Goal: Task Accomplishment & Management: Manage account settings

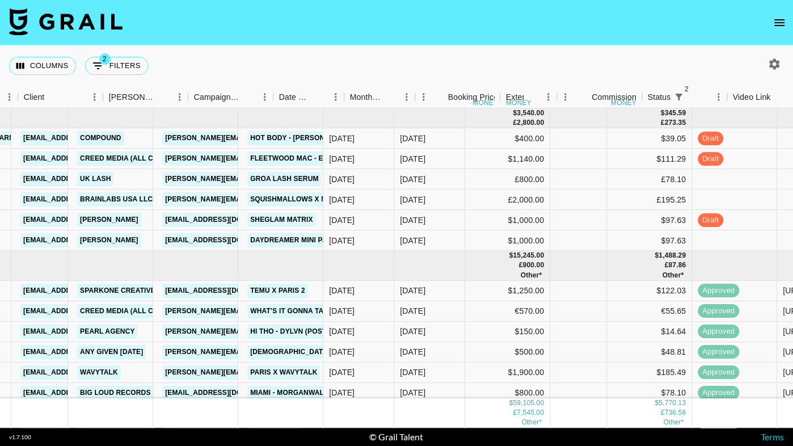
scroll to position [0, 359]
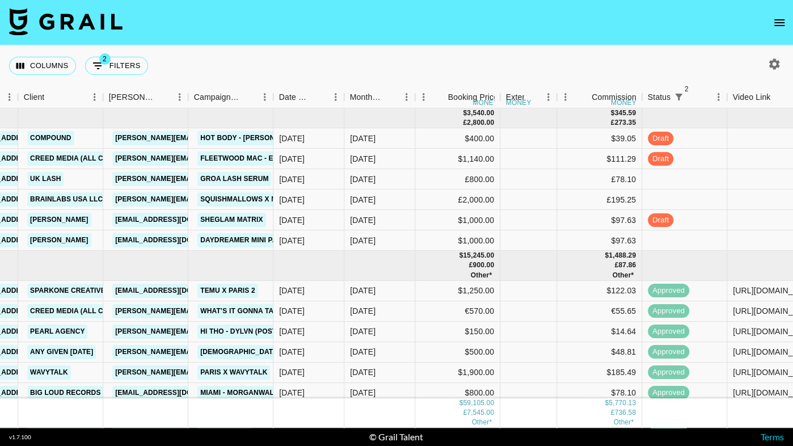
click at [760, 25] on nav at bounding box center [396, 22] width 793 height 45
click at [788, 25] on button "open drawer" at bounding box center [779, 22] width 23 height 23
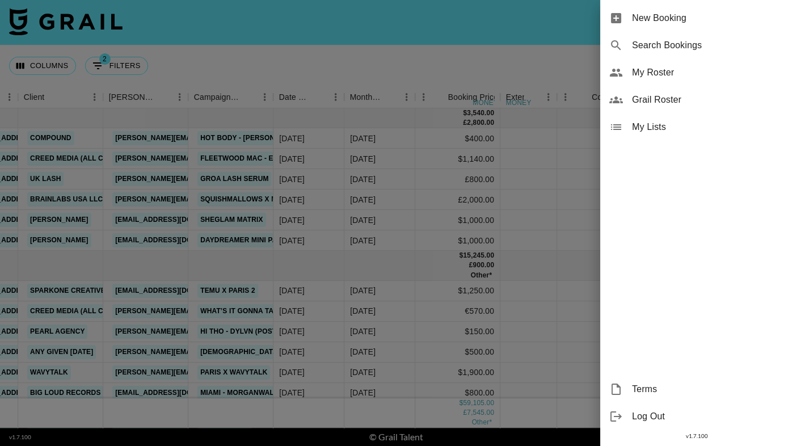
click at [783, 19] on span "New Booking" at bounding box center [708, 18] width 152 height 14
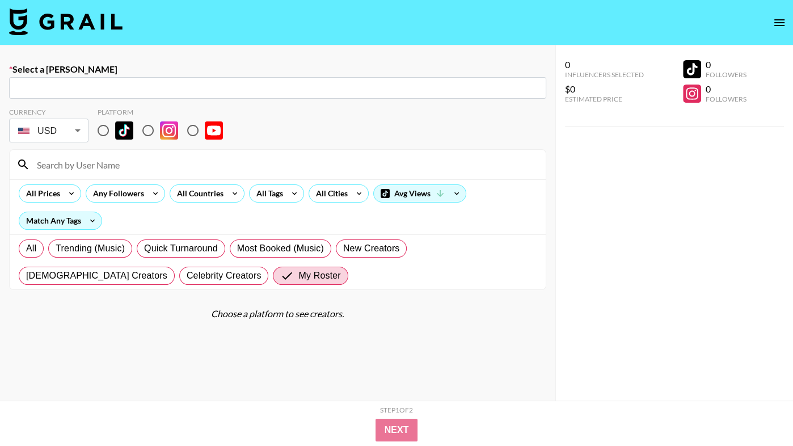
click at [782, 24] on icon "open drawer" at bounding box center [779, 23] width 14 height 14
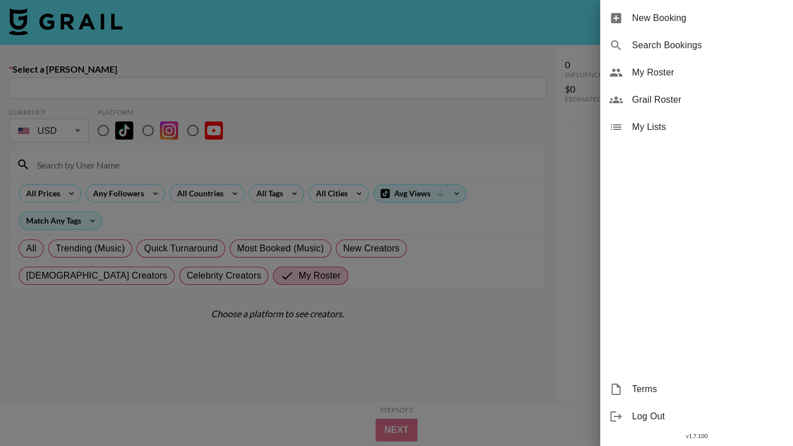
click at [666, 97] on span "Grail Roster" at bounding box center [708, 100] width 152 height 14
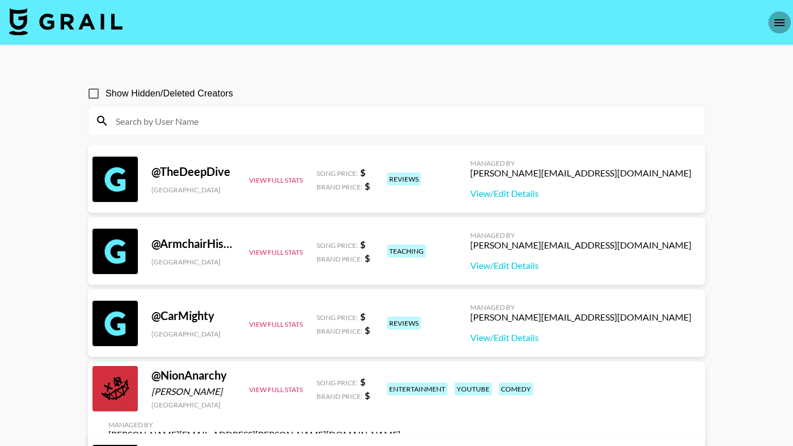
click at [775, 22] on icon "open drawer" at bounding box center [779, 23] width 14 height 14
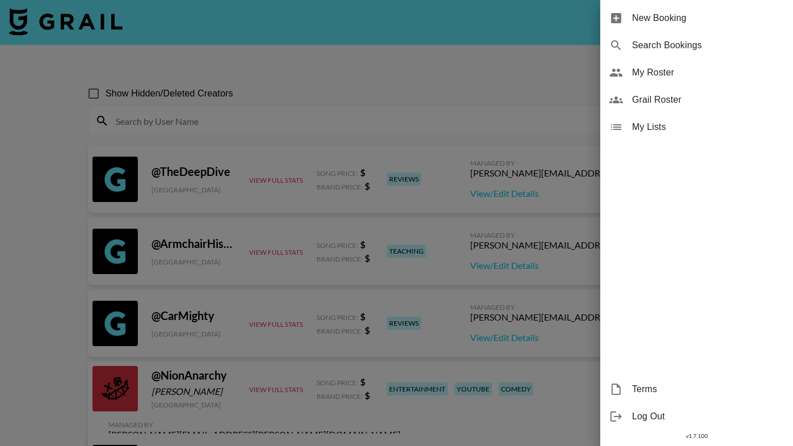
click at [695, 76] on span "My Roster" at bounding box center [708, 73] width 152 height 14
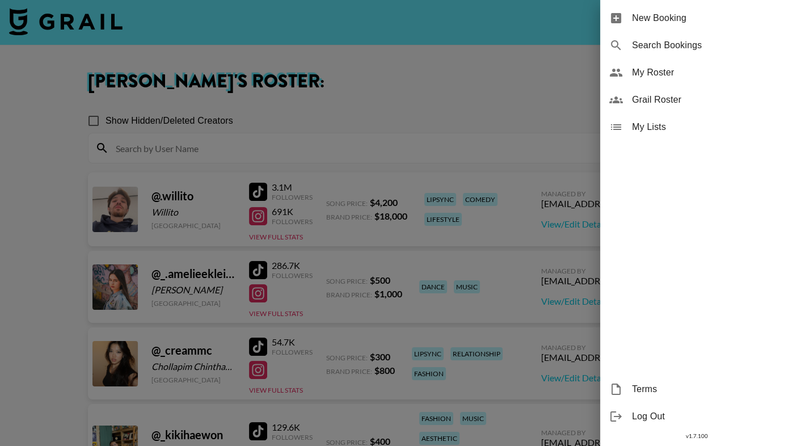
click at [367, 76] on div at bounding box center [396, 223] width 793 height 446
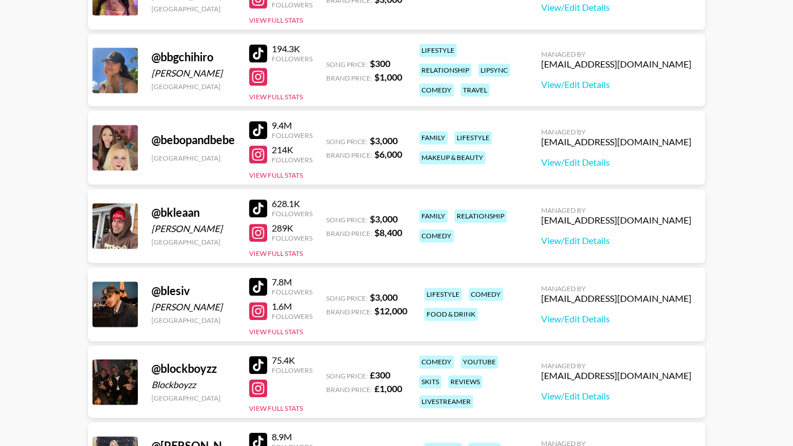
scroll to position [1223, 0]
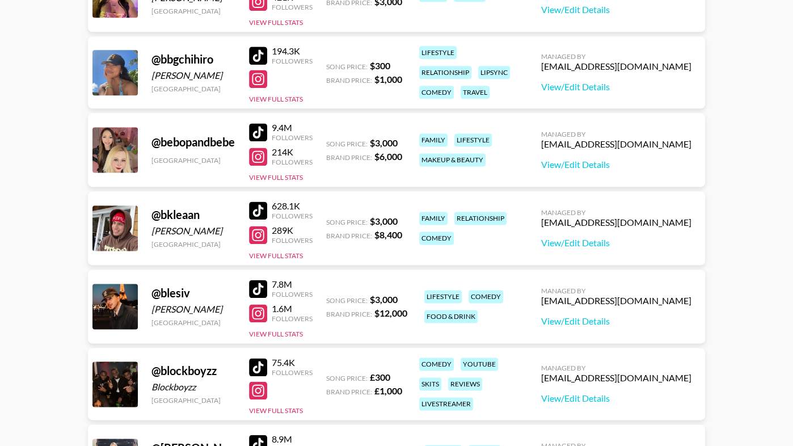
click at [263, 310] on div at bounding box center [258, 313] width 18 height 18
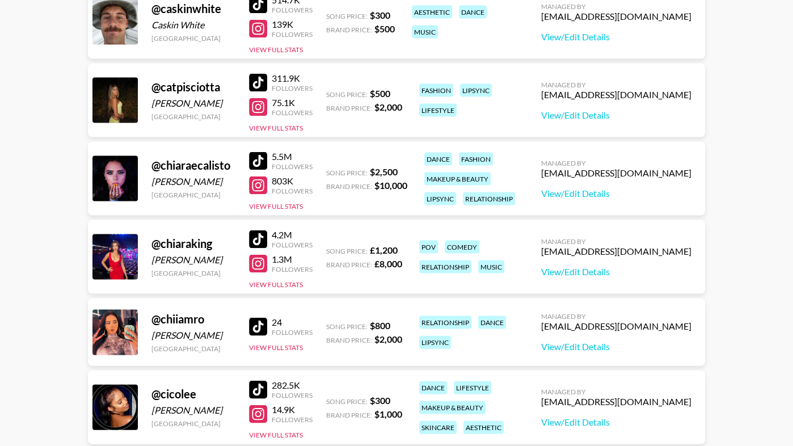
scroll to position [2100, 0]
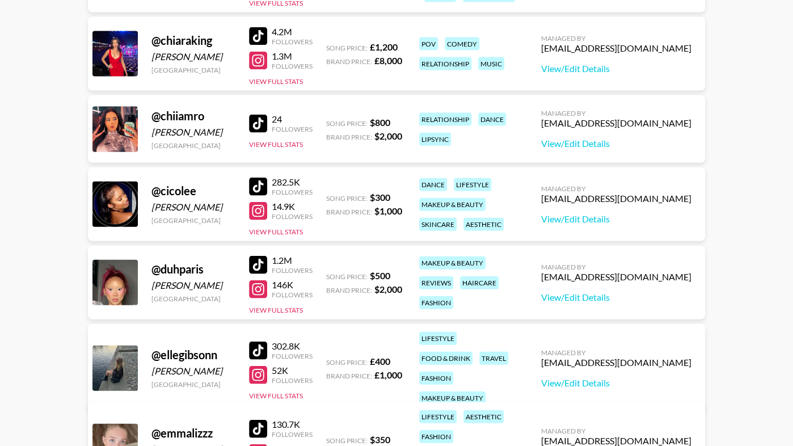
click at [260, 37] on div at bounding box center [258, 36] width 18 height 18
click at [265, 62] on div at bounding box center [258, 61] width 18 height 18
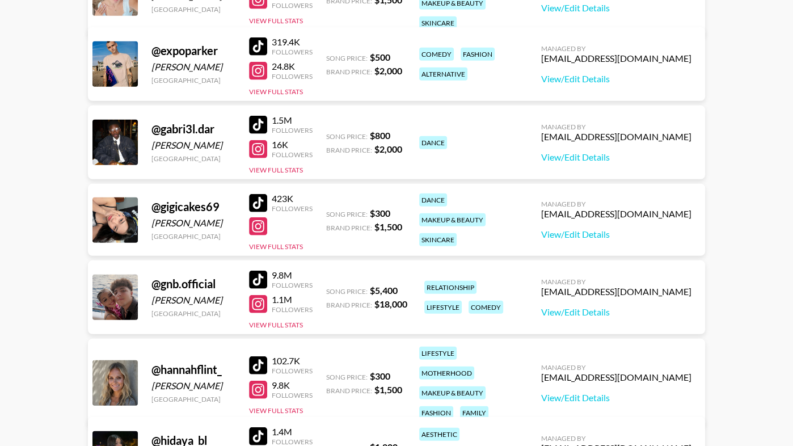
scroll to position [2555, 0]
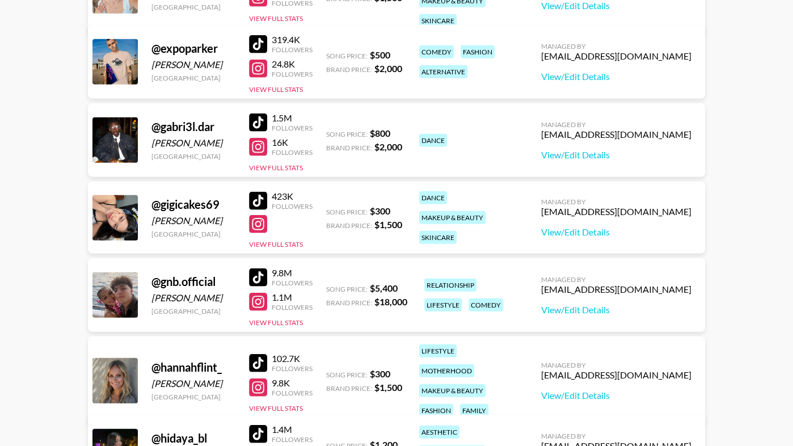
click at [261, 66] on div at bounding box center [258, 69] width 18 height 18
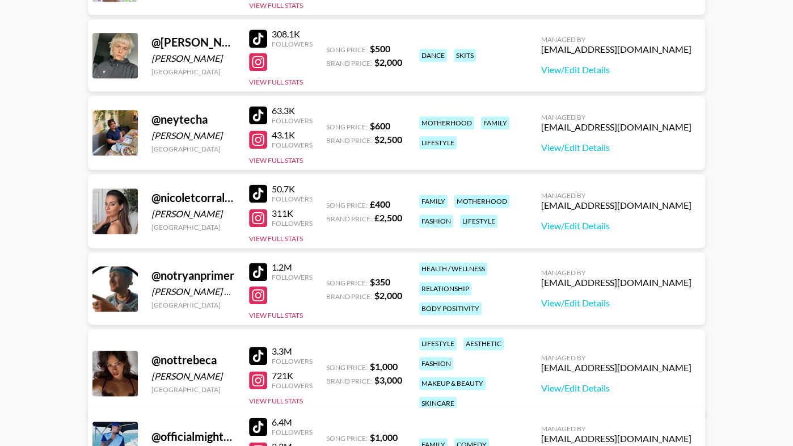
scroll to position [4872, 0]
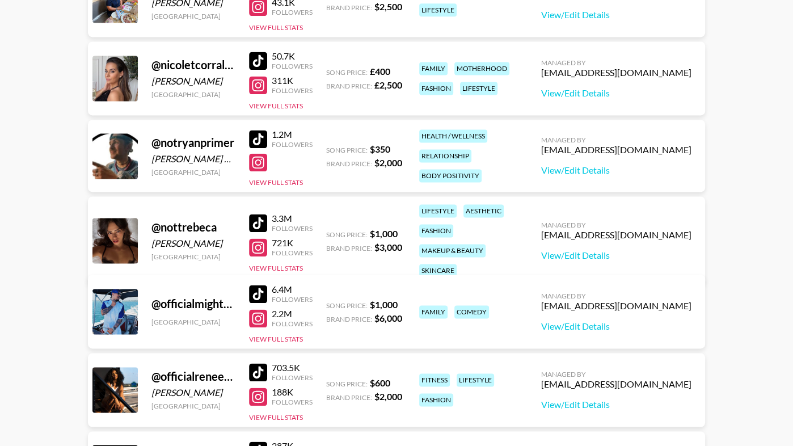
click at [255, 245] on div at bounding box center [258, 247] width 18 height 18
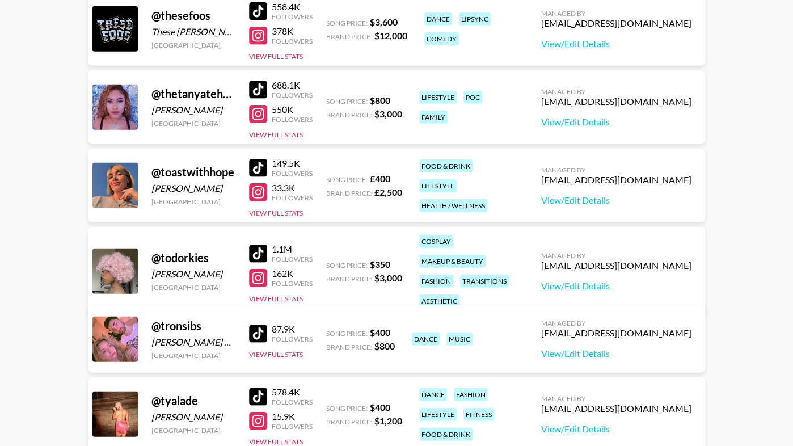
scroll to position [6190, 0]
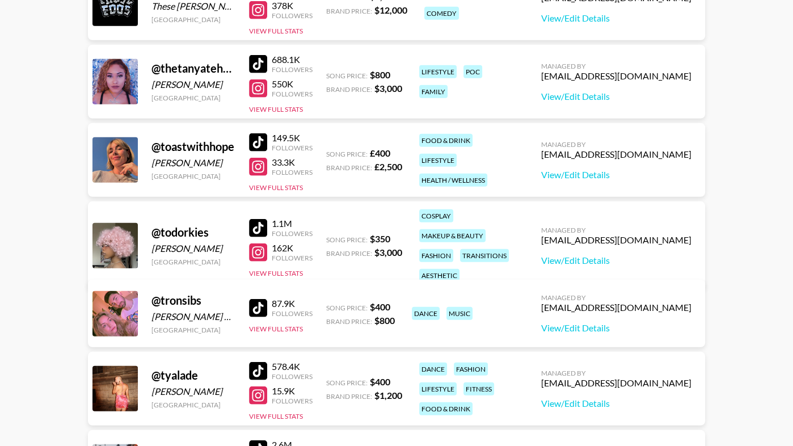
click at [264, 135] on div at bounding box center [258, 142] width 18 height 18
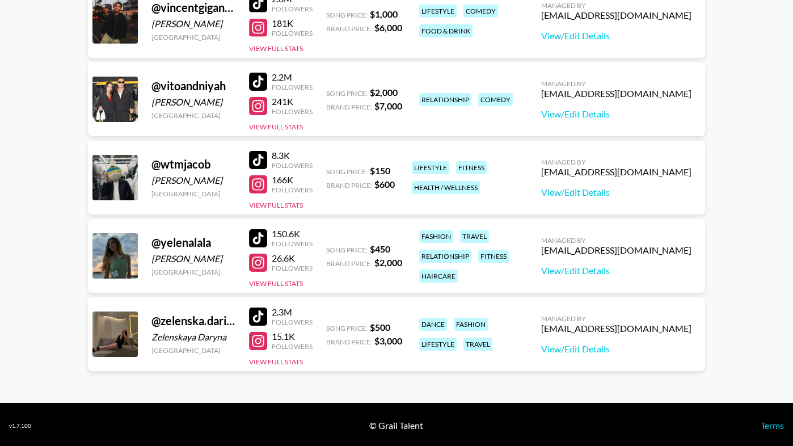
scroll to position [6621, 0]
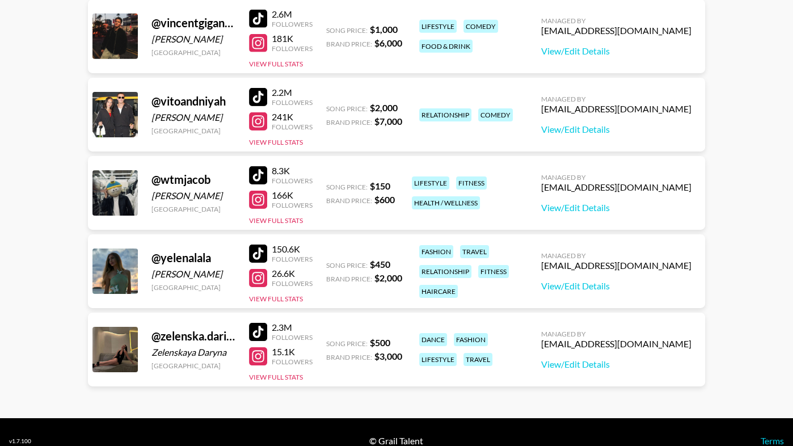
click at [257, 202] on div at bounding box center [258, 200] width 18 height 18
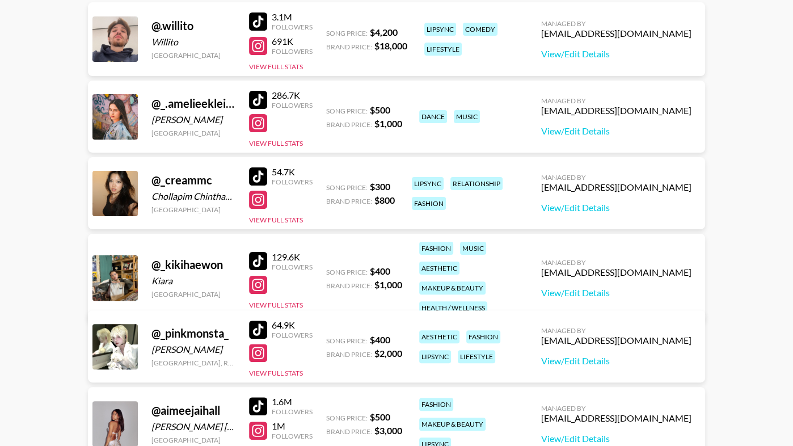
scroll to position [0, 0]
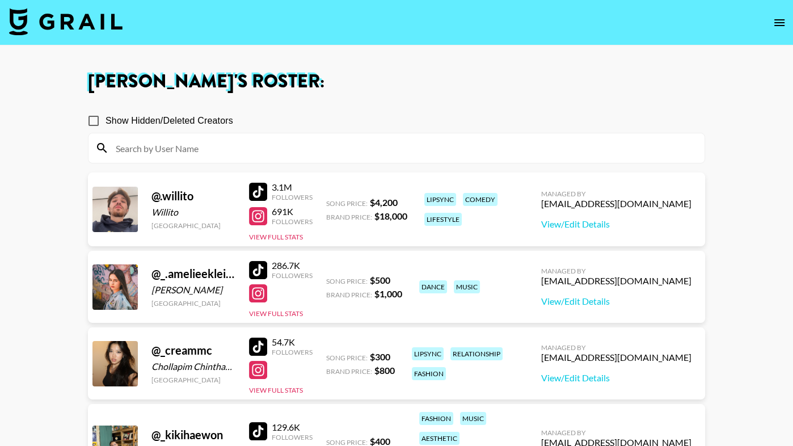
click at [242, 155] on input at bounding box center [403, 148] width 589 height 18
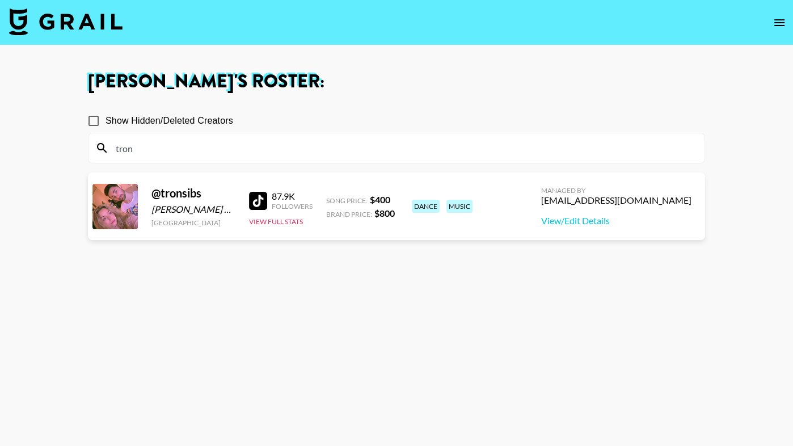
type input "tron"
click at [433, 87] on h1 "[PERSON_NAME] 's Roster:" at bounding box center [396, 82] width 617 height 18
click at [259, 201] on div at bounding box center [258, 201] width 18 height 18
click at [463, 151] on input "tron" at bounding box center [403, 148] width 589 height 18
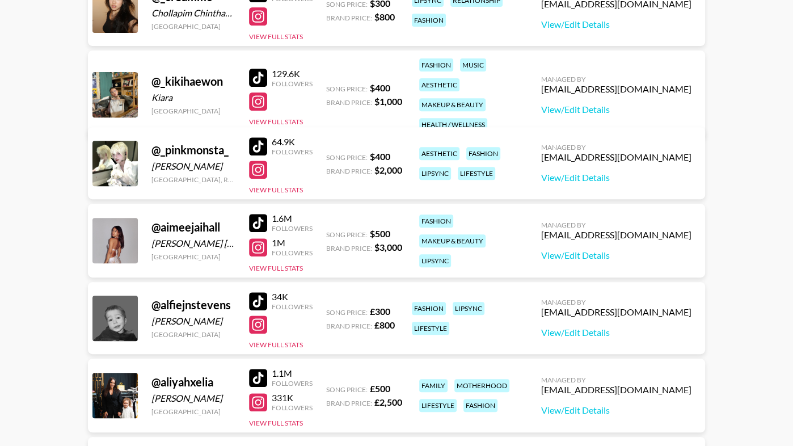
scroll to position [282, 0]
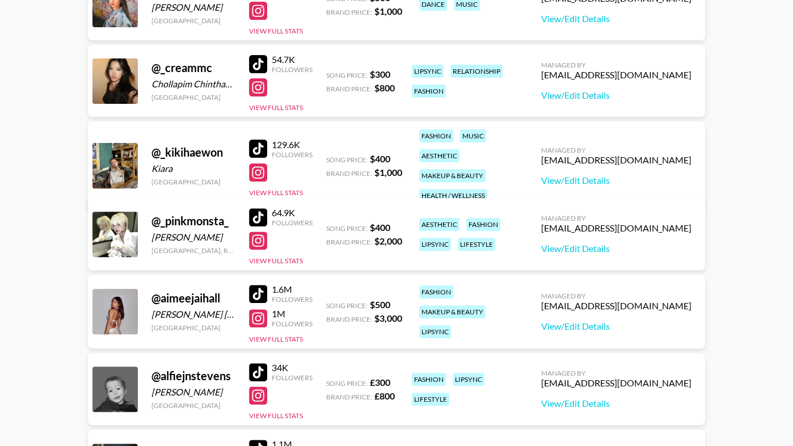
click at [263, 56] on div at bounding box center [258, 64] width 18 height 18
click at [266, 62] on div at bounding box center [258, 64] width 18 height 18
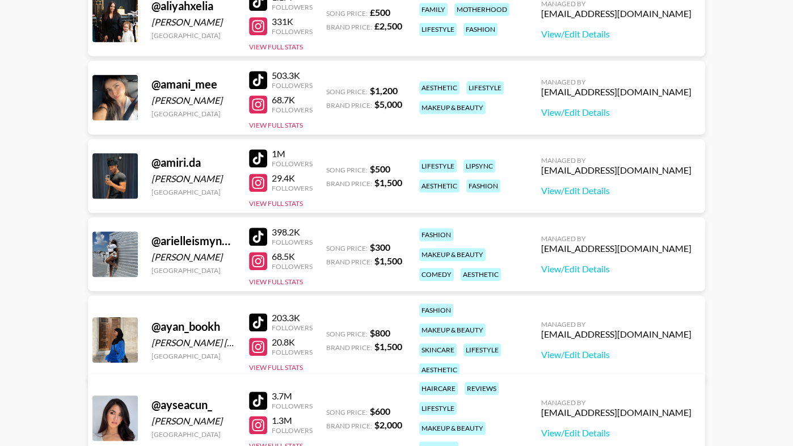
scroll to position [859, 0]
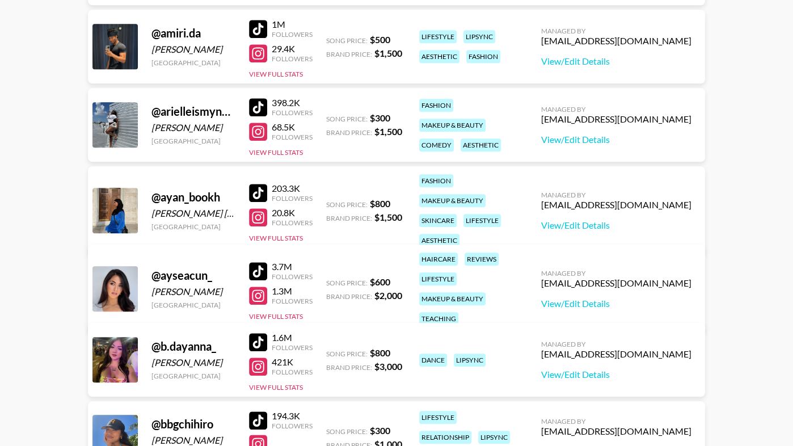
click at [264, 262] on div at bounding box center [258, 271] width 18 height 18
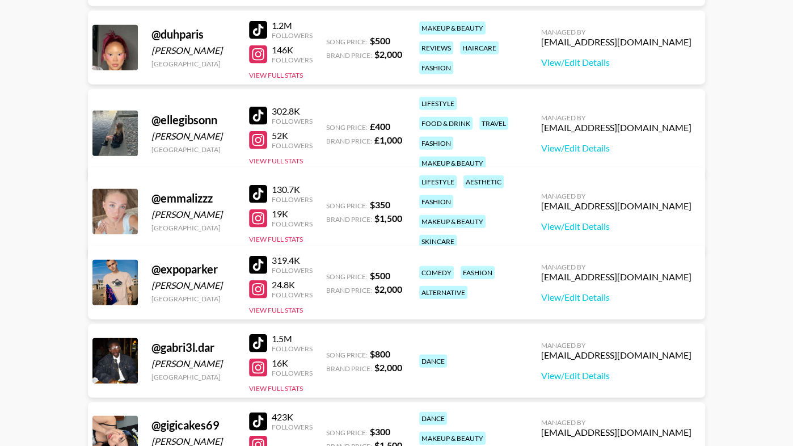
scroll to position [2337, 0]
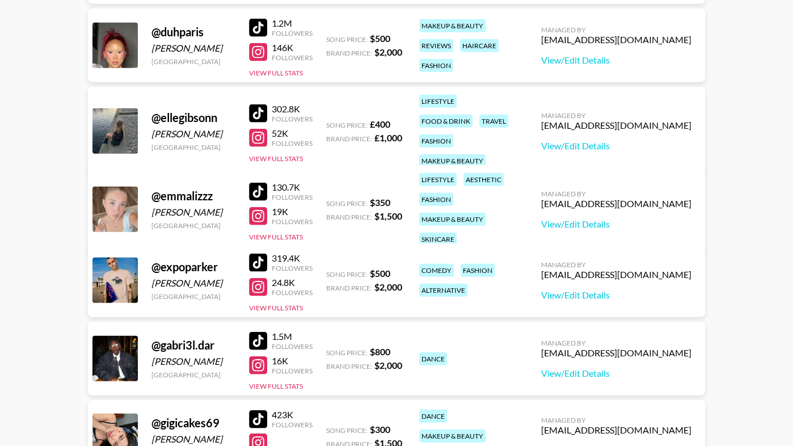
click at [256, 190] on div at bounding box center [258, 192] width 18 height 18
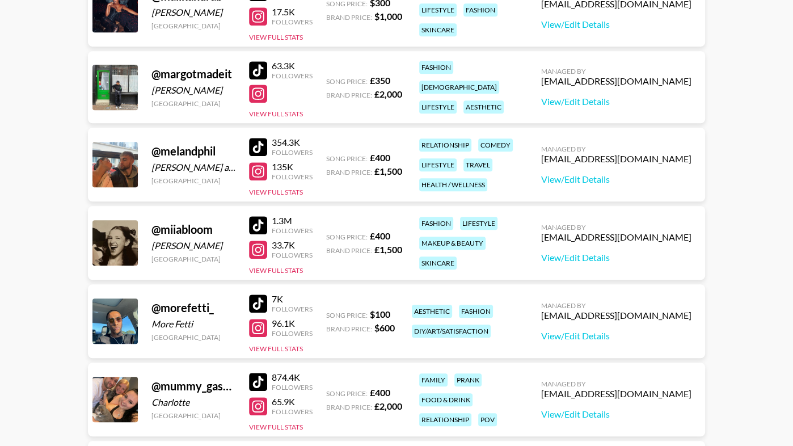
scroll to position [4245, 0]
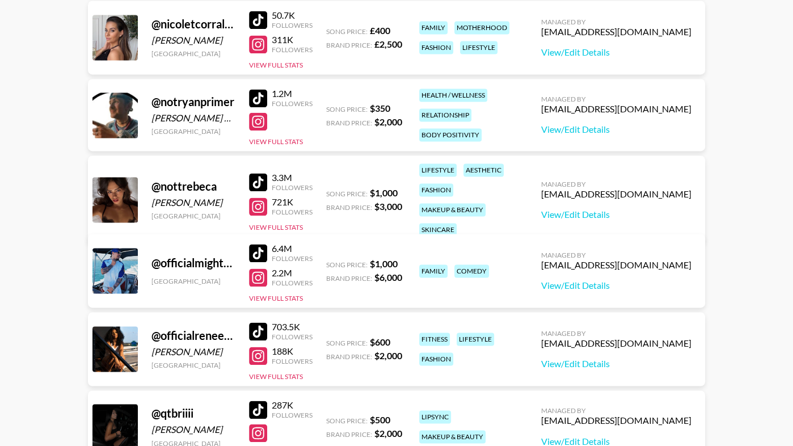
scroll to position [4942, 0]
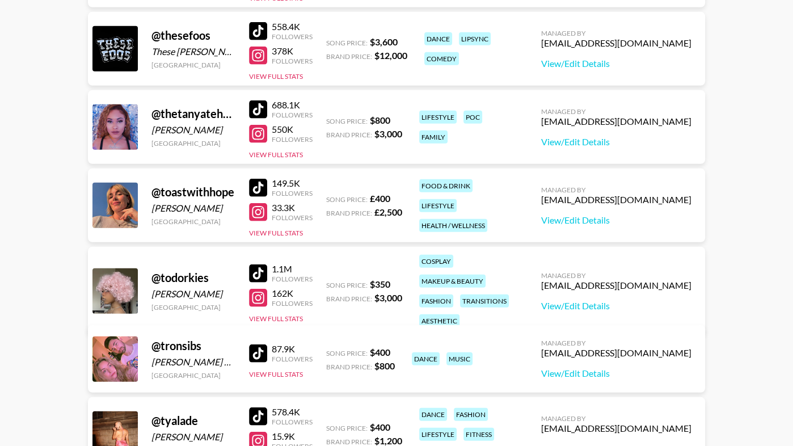
scroll to position [6162, 0]
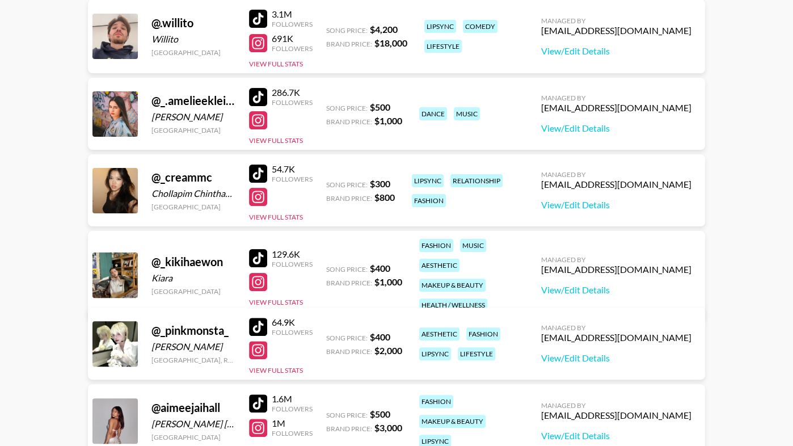
scroll to position [0, 0]
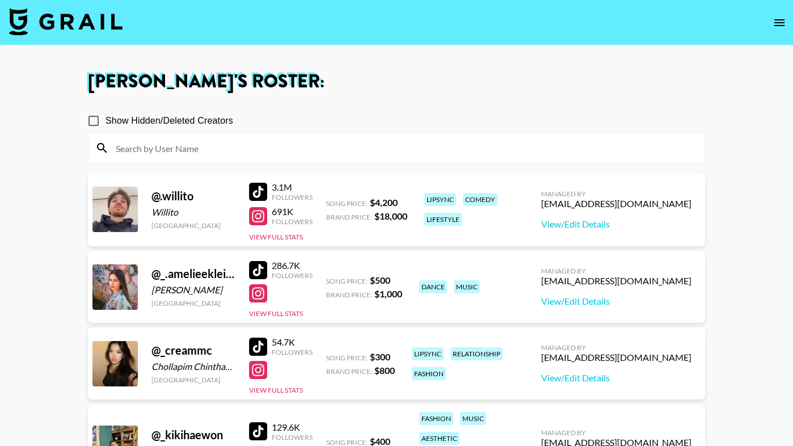
click at [180, 145] on input at bounding box center [403, 148] width 589 height 18
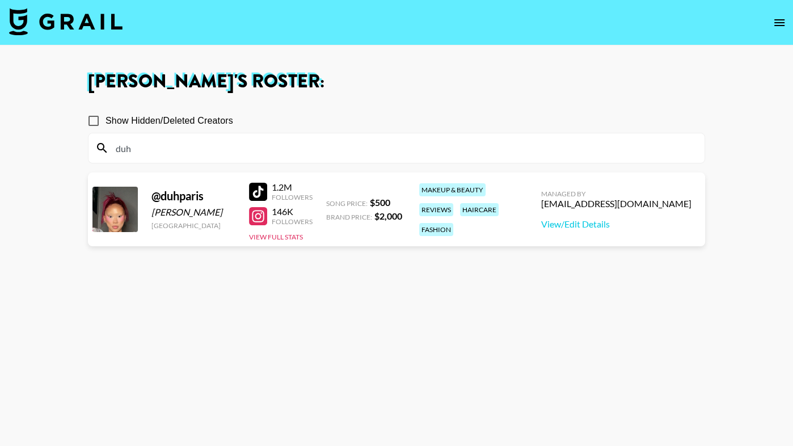
click at [314, 104] on section "Show Hidden/Deleted Creators duh" at bounding box center [396, 132] width 617 height 64
click at [0, 0] on section "[PERSON_NAME] 's Roster: Show Hidden/Deleted Creators duh @ [STREET_ADDRESS][PE…" at bounding box center [396, 263] width 793 height 527
click at [167, 146] on input "duh" at bounding box center [403, 148] width 589 height 18
click at [377, 80] on h1 "[PERSON_NAME] 's Roster:" at bounding box center [396, 82] width 617 height 18
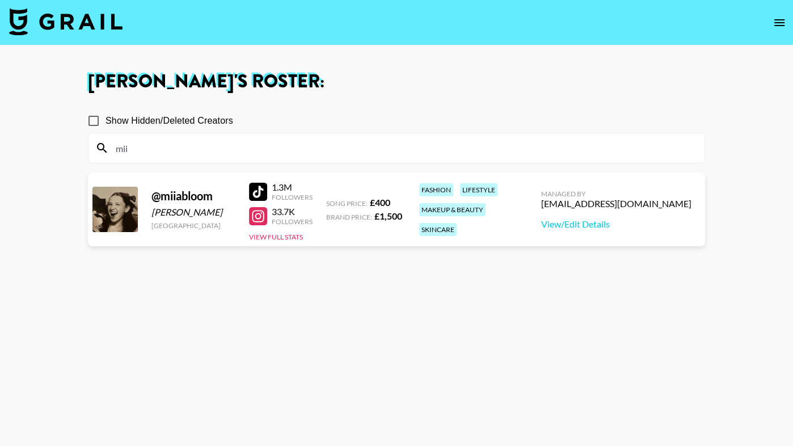
click at [0, 0] on section "[PERSON_NAME] 's Roster: Show Hidden/Deleted Creators mii @ miiabloom [PERSON_N…" at bounding box center [396, 263] width 793 height 527
click at [150, 145] on input "mii" at bounding box center [403, 148] width 589 height 18
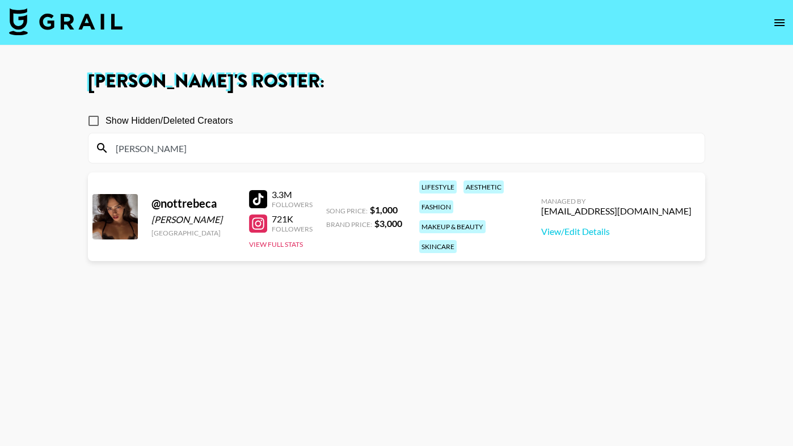
click at [254, 192] on div at bounding box center [258, 199] width 18 height 18
drag, startPoint x: 254, startPoint y: 193, endPoint x: 261, endPoint y: 0, distance: 192.9
click at [0, 0] on section "[PERSON_NAME] 's Roster: Show Hidden/Deleted Creators [PERSON_NAME] @ nottrebec…" at bounding box center [396, 263] width 793 height 527
click at [140, 140] on input "[PERSON_NAME]" at bounding box center [403, 148] width 589 height 18
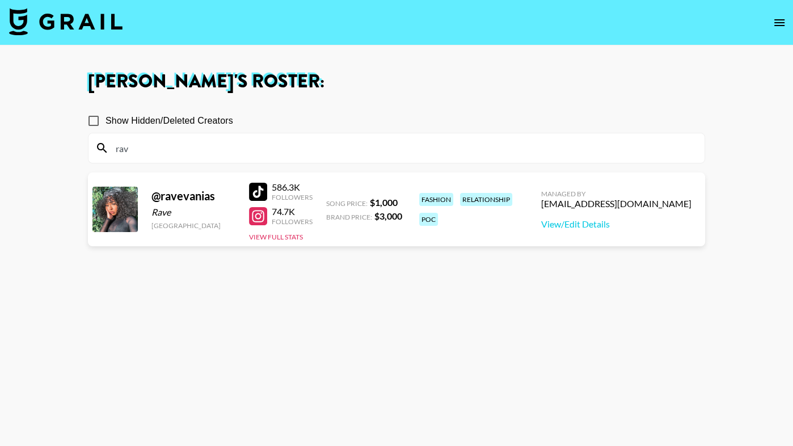
type input "rav"
click at [451, 121] on div "Show Hidden/Deleted Creators" at bounding box center [396, 121] width 617 height 24
drag, startPoint x: 260, startPoint y: 191, endPoint x: 197, endPoint y: 2, distance: 199.4
click at [0, 0] on section "[PERSON_NAME] 's Roster: Show Hidden/Deleted Creators rav @ ravevanias Rave [GE…" at bounding box center [396, 263] width 793 height 527
click at [155, 154] on input "rav" at bounding box center [403, 148] width 589 height 18
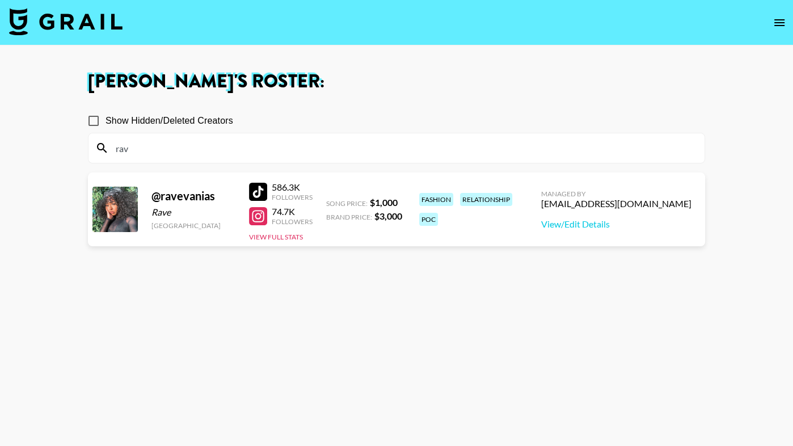
click at [155, 154] on input "rav" at bounding box center [403, 148] width 589 height 18
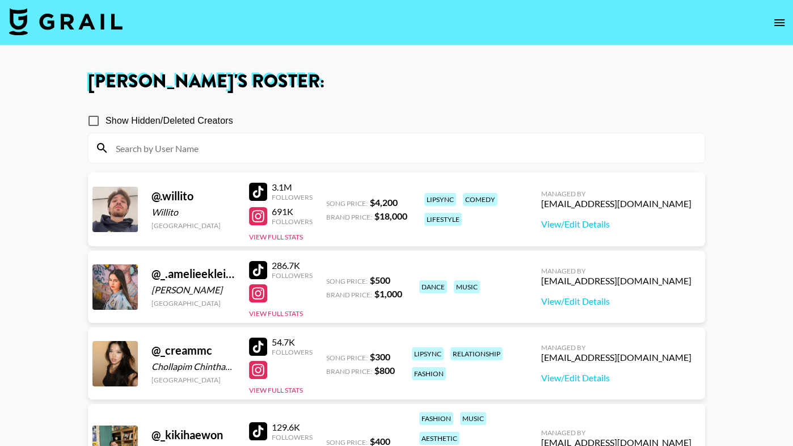
click at [774, 31] on button "open drawer" at bounding box center [779, 22] width 23 height 23
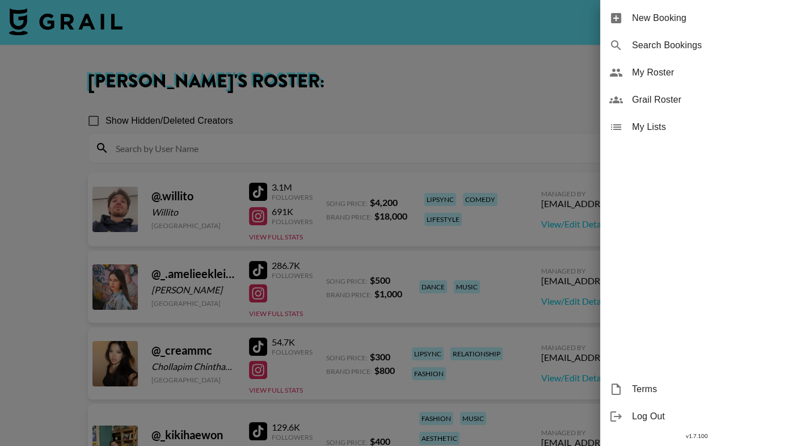
click at [692, 96] on span "Grail Roster" at bounding box center [708, 100] width 152 height 14
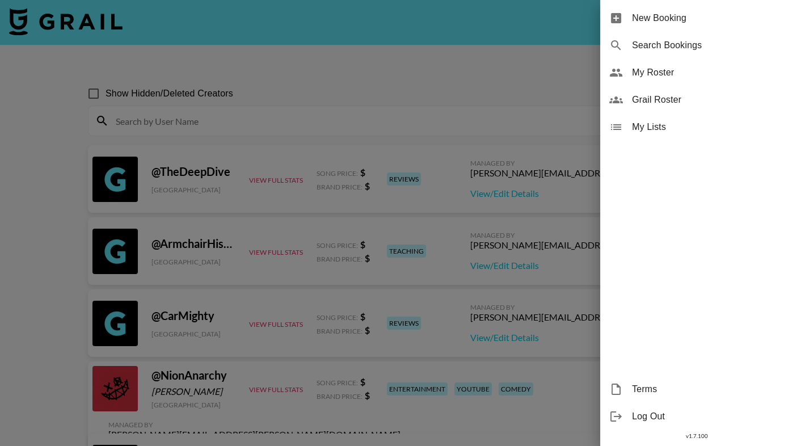
click at [341, 130] on div at bounding box center [396, 223] width 793 height 446
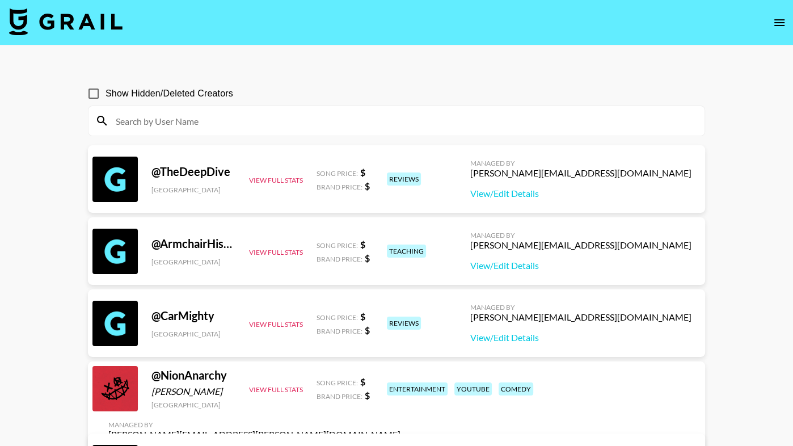
click at [341, 126] on input at bounding box center [403, 121] width 589 height 18
paste input "alex_azalia"
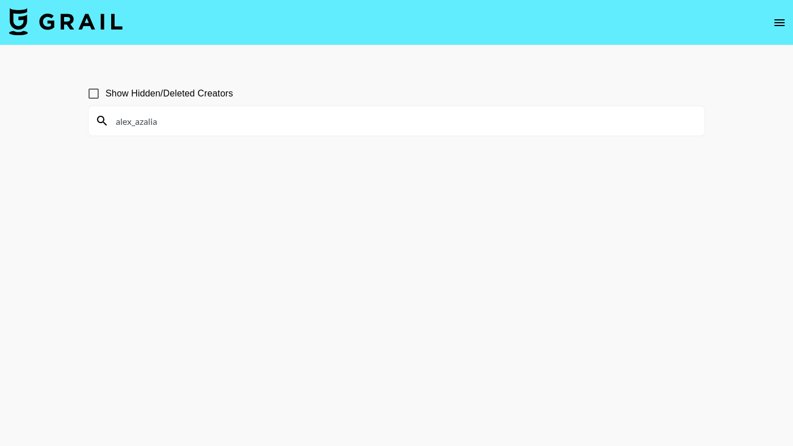
click at [295, 123] on input "alex_azalia" at bounding box center [403, 121] width 589 height 18
click at [118, 124] on input "alex_azalia" at bounding box center [403, 121] width 589 height 18
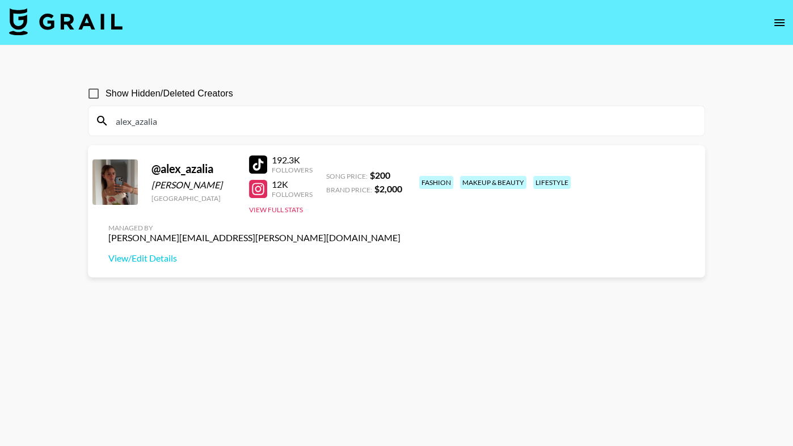
click at [256, 163] on div at bounding box center [258, 164] width 18 height 18
click at [256, 168] on div at bounding box center [258, 164] width 18 height 18
click at [231, 128] on input "alex_azalia" at bounding box center [403, 121] width 589 height 18
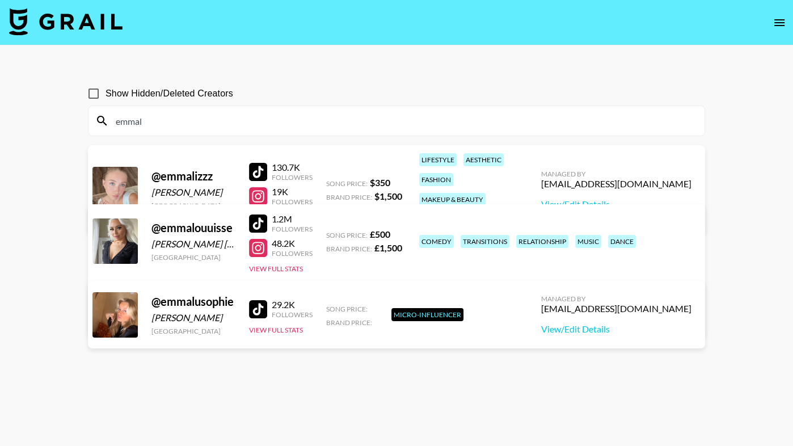
click at [252, 163] on div at bounding box center [258, 172] width 18 height 18
drag, startPoint x: 146, startPoint y: 118, endPoint x: 102, endPoint y: 118, distance: 43.7
click at [102, 118] on div "emmal" at bounding box center [396, 120] width 616 height 29
paste input "[PERSON_NAME]"
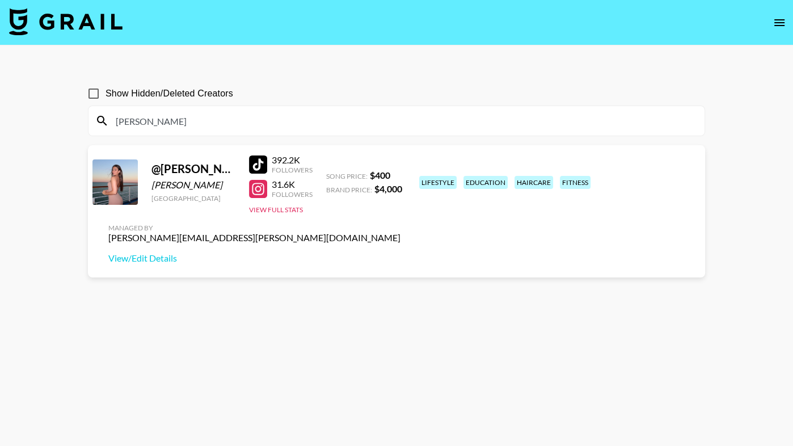
click at [262, 166] on div at bounding box center [258, 164] width 18 height 18
drag, startPoint x: 158, startPoint y: 128, endPoint x: 65, endPoint y: 128, distance: 93.0
click at [65, 128] on main "Show Hidden/Deleted Creators [PERSON_NAME] @ [PERSON_NAME] [GEOGRAPHIC_DATA] 39…" at bounding box center [396, 249] width 793 height 409
drag, startPoint x: 171, startPoint y: 121, endPoint x: 85, endPoint y: 121, distance: 85.6
click at [85, 121] on div "Show Hidden/Deleted Creators [PERSON_NAME] @ [PERSON_NAME] [GEOGRAPHIC_DATA] 39…" at bounding box center [396, 250] width 635 height 355
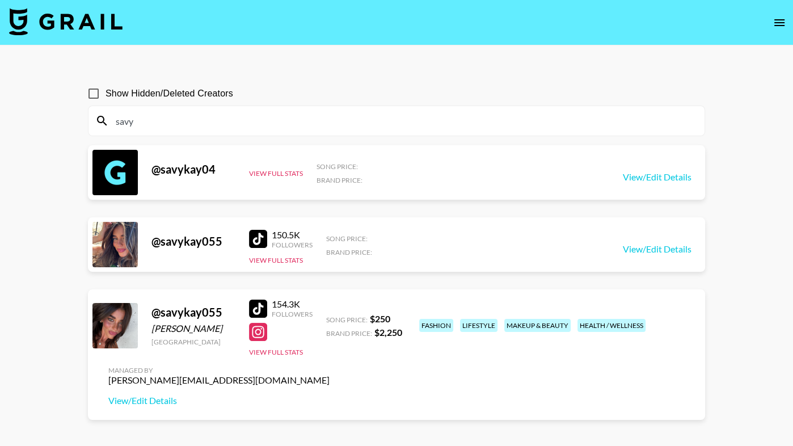
type input "savy"
click at [262, 309] on div at bounding box center [258, 308] width 18 height 18
click at [265, 302] on div at bounding box center [258, 308] width 18 height 18
click at [213, 120] on input "savy" at bounding box center [403, 121] width 589 height 18
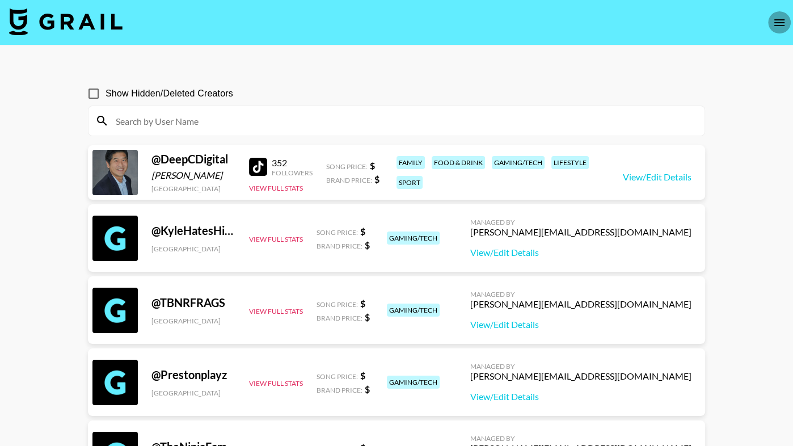
click at [775, 22] on icon "open drawer" at bounding box center [779, 23] width 14 height 14
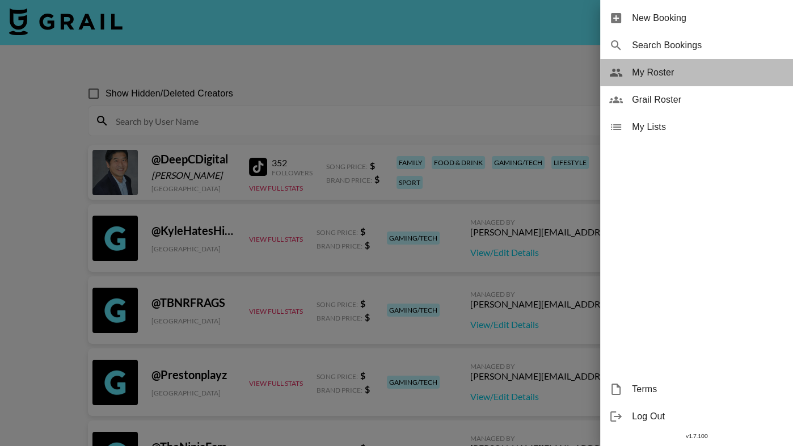
click at [676, 71] on span "My Roster" at bounding box center [708, 73] width 152 height 14
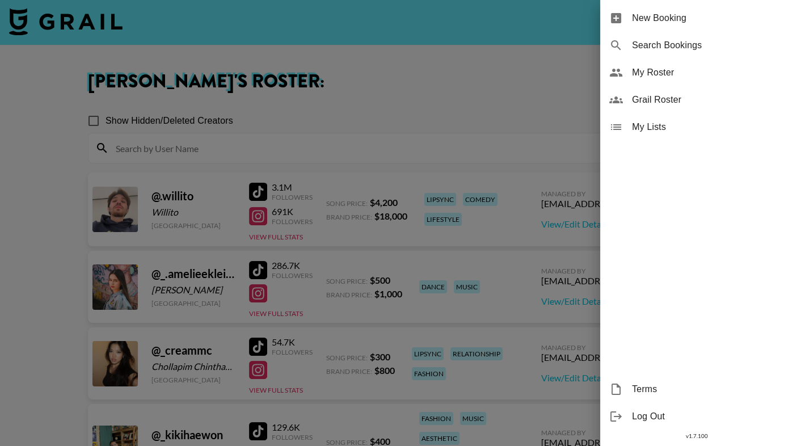
click at [400, 133] on div at bounding box center [396, 223] width 793 height 446
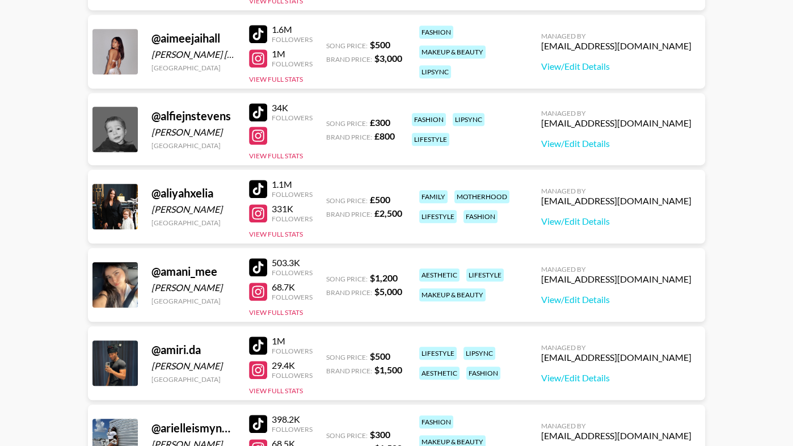
scroll to position [539, 0]
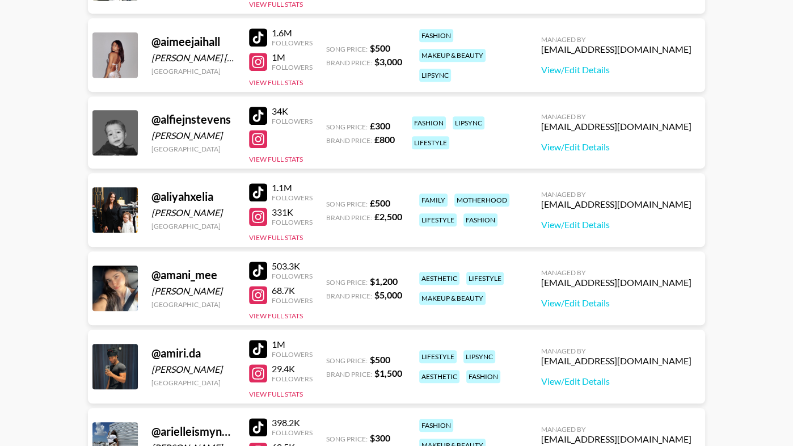
click at [259, 35] on div at bounding box center [258, 37] width 18 height 18
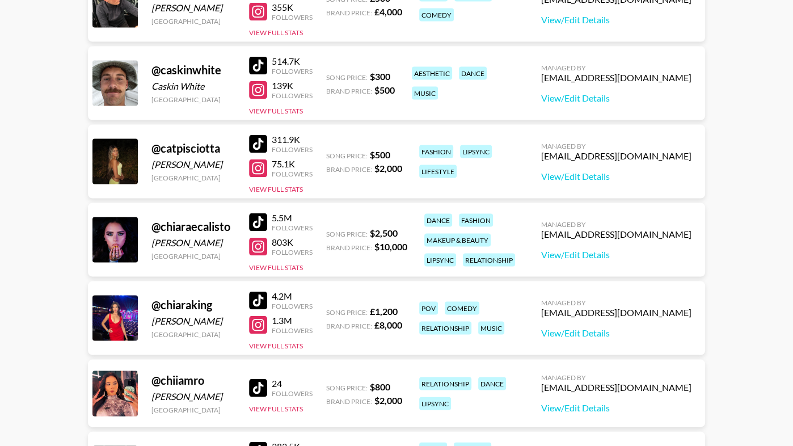
scroll to position [1845, 0]
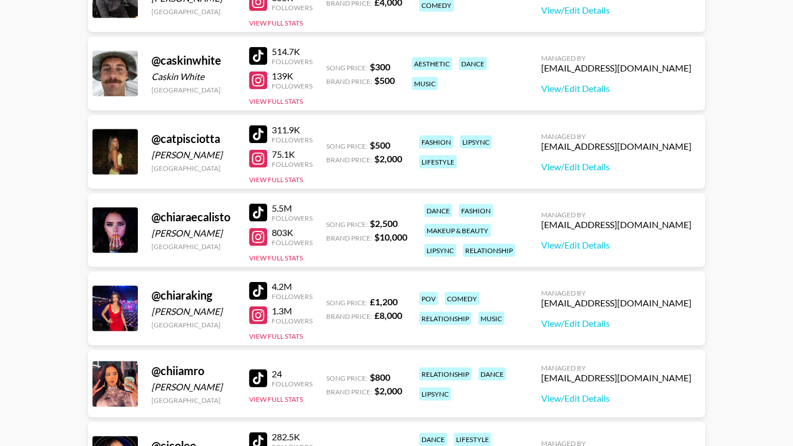
click at [261, 131] on div at bounding box center [258, 134] width 18 height 18
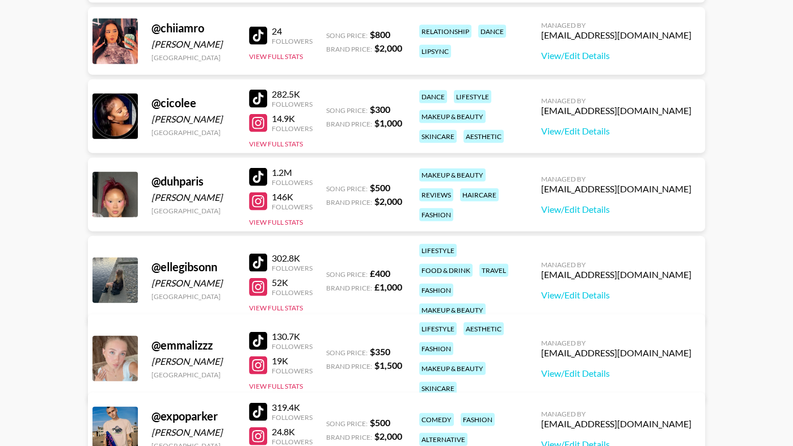
scroll to position [2186, 0]
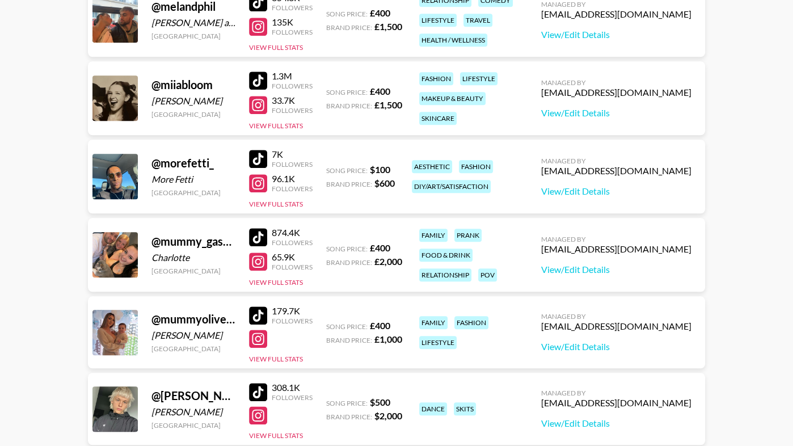
scroll to position [4385, 0]
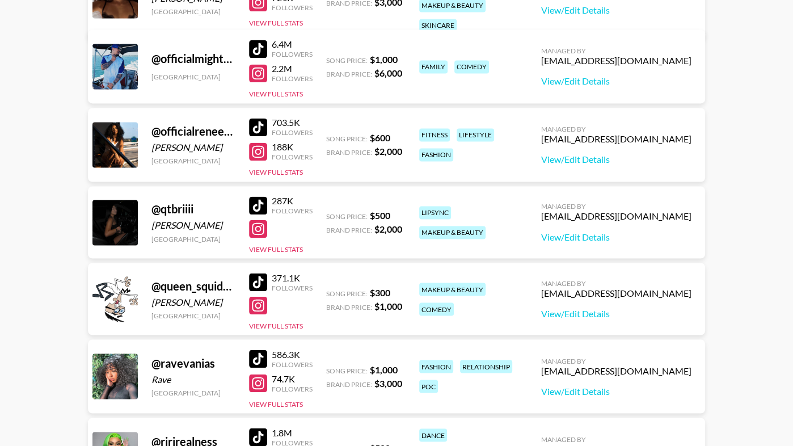
scroll to position [5026, 0]
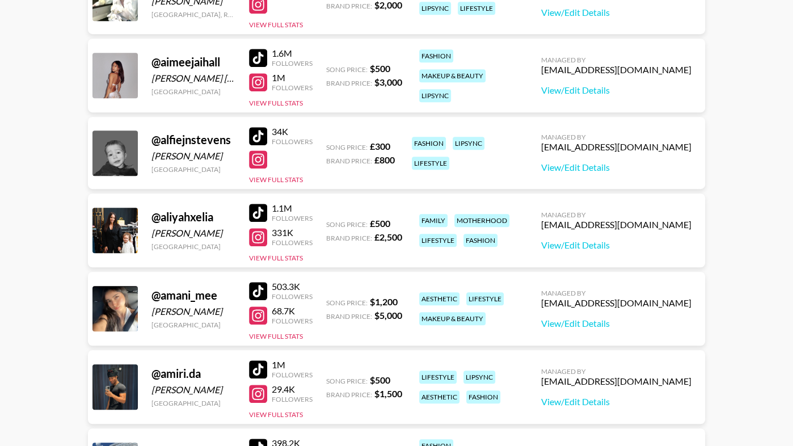
scroll to position [0, 0]
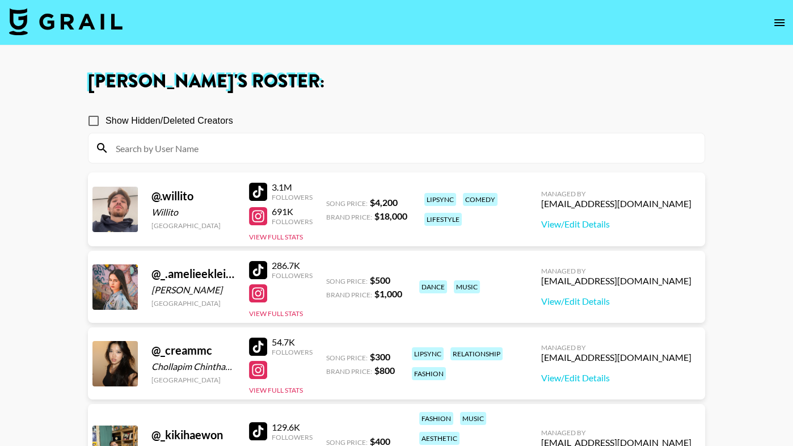
click at [780, 19] on icon "open drawer" at bounding box center [779, 22] width 10 height 7
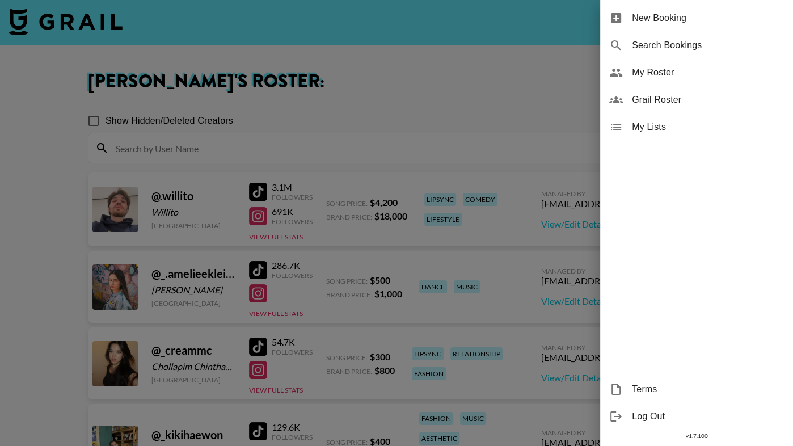
click at [687, 100] on span "Grail Roster" at bounding box center [708, 100] width 152 height 14
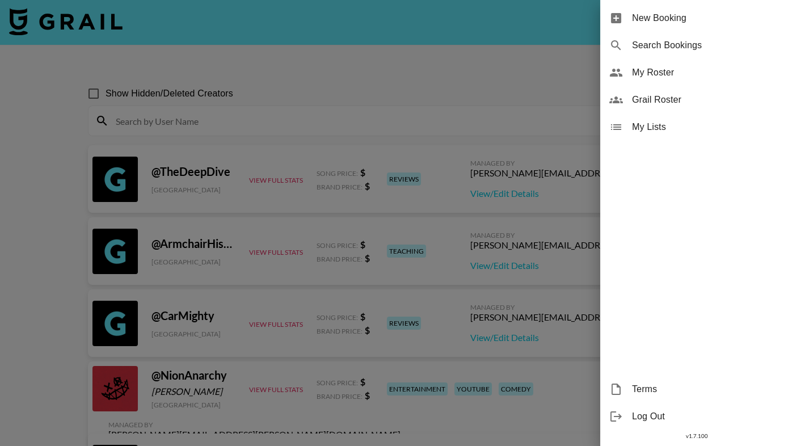
click at [315, 103] on div at bounding box center [396, 223] width 793 height 446
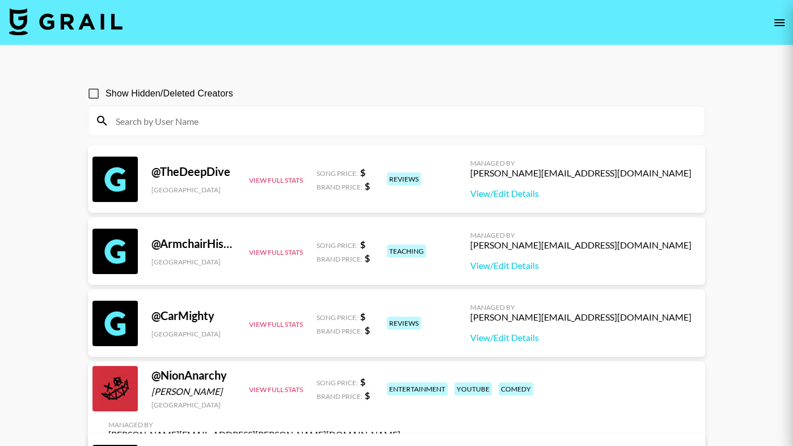
click at [315, 123] on input at bounding box center [403, 121] width 589 height 18
paste input "katherinezaino"
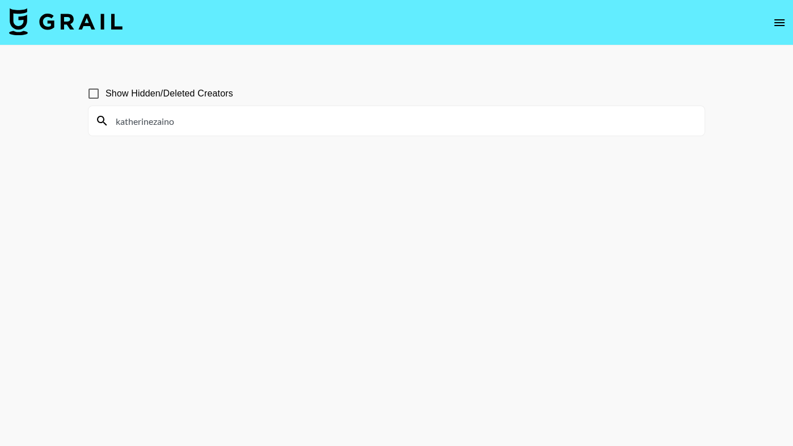
click at [119, 119] on input "katherinezaino" at bounding box center [403, 121] width 589 height 18
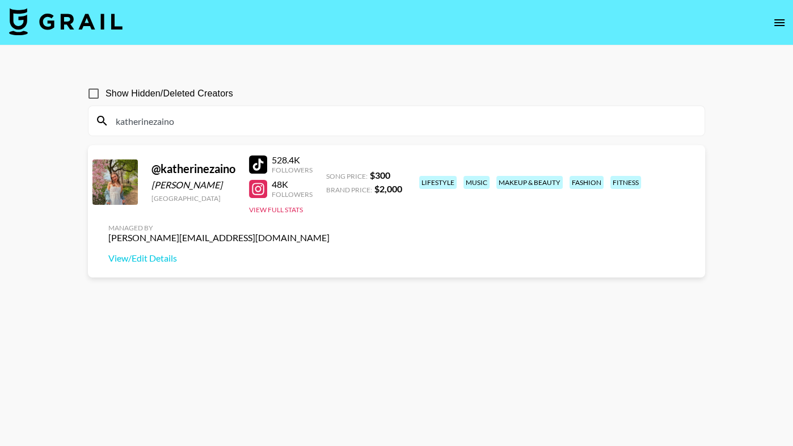
type input "katherinezaino"
click at [257, 169] on div at bounding box center [258, 164] width 18 height 18
click at [193, 121] on input "katherinezaino" at bounding box center [403, 121] width 589 height 18
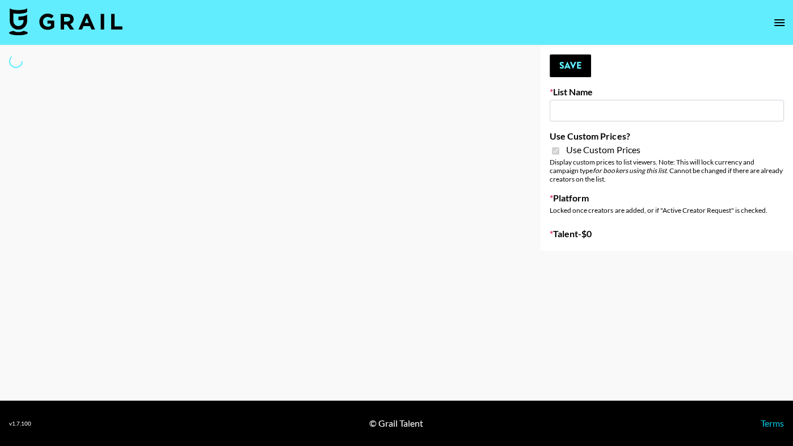
type input "Content Labs for Perplexity"
checkbox input "true"
select select "Brand"
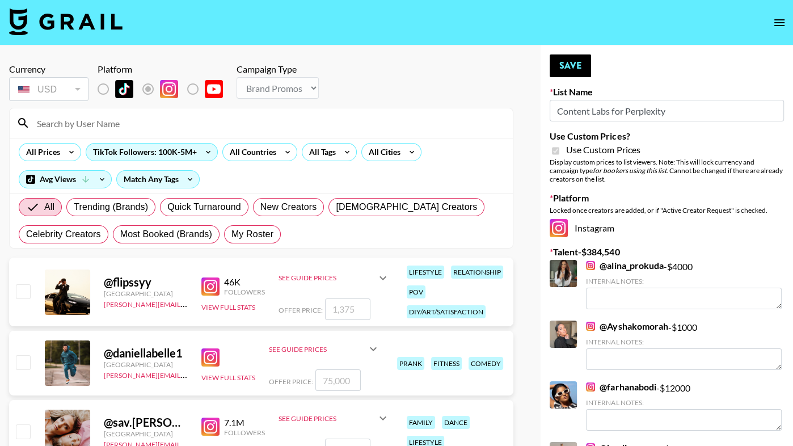
click at [180, 128] on input at bounding box center [268, 123] width 476 height 18
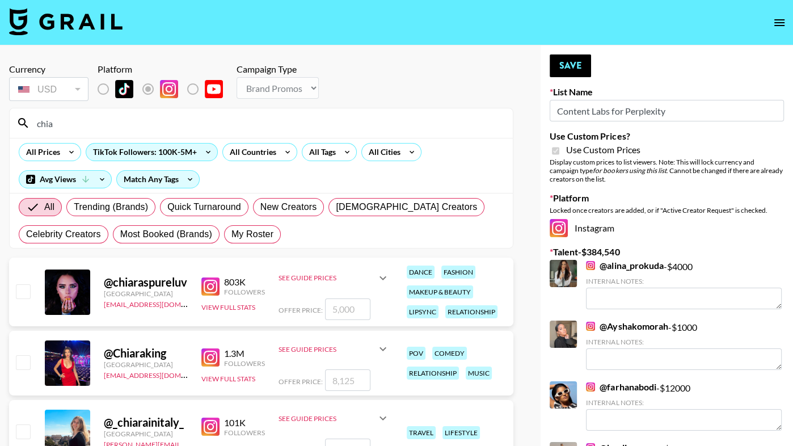
type input "chia"
click at [24, 360] on input "checkbox" at bounding box center [23, 362] width 14 height 14
checkbox input "true"
type input "8125"
click at [564, 61] on button "Save" at bounding box center [570, 65] width 41 height 23
